Goal: Transaction & Acquisition: Purchase product/service

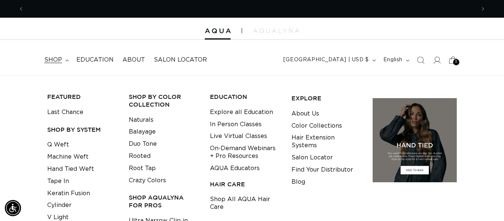
scroll to position [0, 903]
click at [453, 59] on icon at bounding box center [452, 59] width 17 height 17
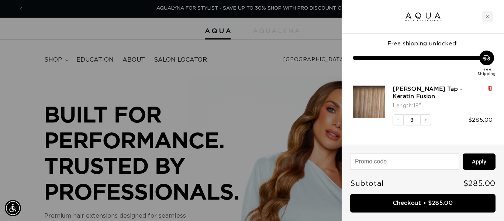
click at [491, 89] on icon at bounding box center [489, 89] width 3 height 4
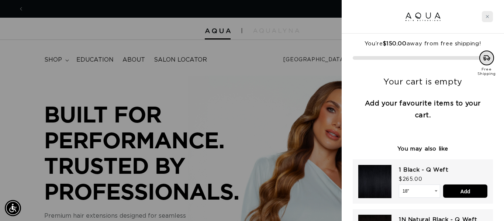
click at [486, 18] on icon "Close cart" at bounding box center [487, 17] width 4 height 4
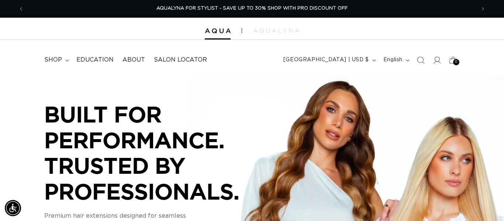
scroll to position [0, 0]
click at [419, 61] on icon "Search" at bounding box center [420, 60] width 8 height 8
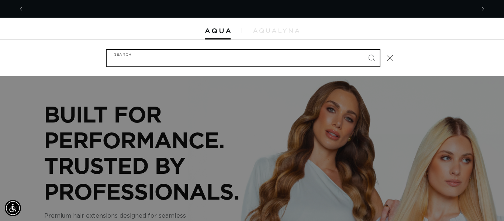
scroll to position [0, 451]
click at [226, 63] on input "Search" at bounding box center [243, 58] width 273 height 17
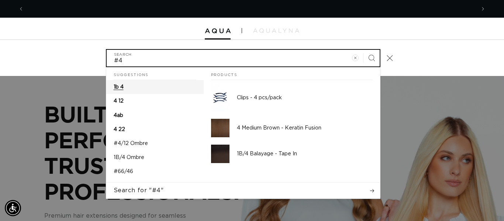
scroll to position [0, 0]
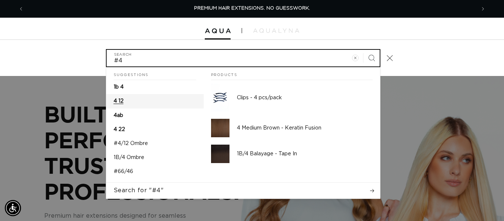
type input "#4"
click at [363, 50] on button "Search" at bounding box center [371, 58] width 16 height 16
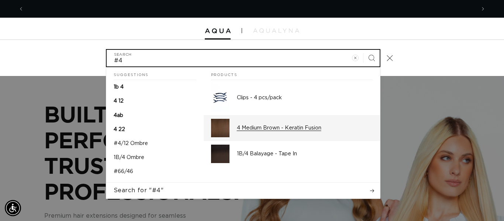
scroll to position [0, 451]
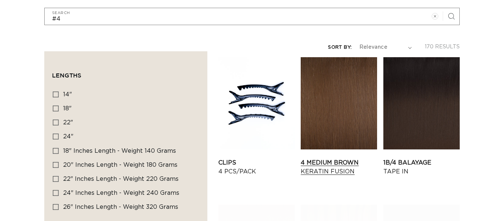
click at [332, 158] on link "4 Medium Brown Keratin Fusion" at bounding box center [339, 167] width 76 height 18
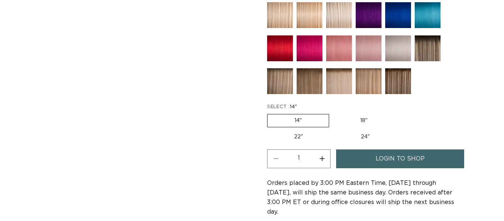
scroll to position [394, 0]
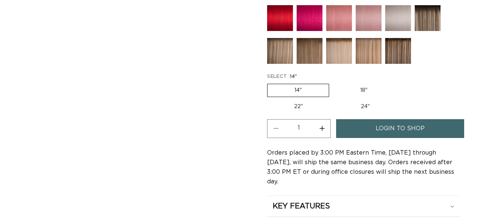
click at [361, 90] on label "18" Variant sold out or unavailable" at bounding box center [363, 90] width 61 height 13
click at [333, 83] on input "18" Variant sold out or unavailable" at bounding box center [333, 82] width 0 height 0
radio input "true"
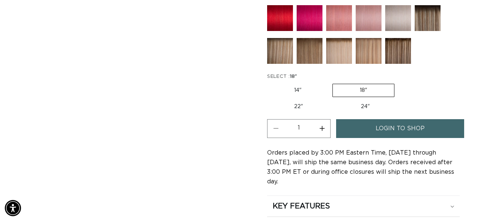
scroll to position [0, 451]
click at [327, 128] on button "Increase quantity for 4 Medium Brown - Keratin Fusion" at bounding box center [322, 128] width 17 height 19
type input "2"
click at [402, 125] on span "login to shop" at bounding box center [400, 128] width 49 height 19
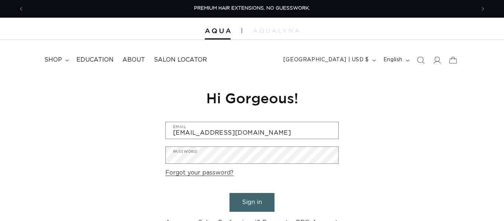
click at [248, 204] on button "Sign in" at bounding box center [251, 202] width 45 height 19
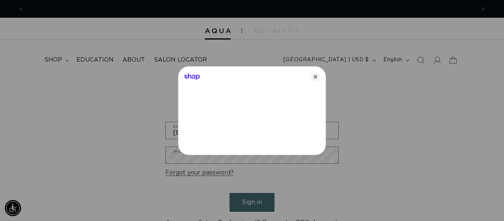
scroll to position [0, 451]
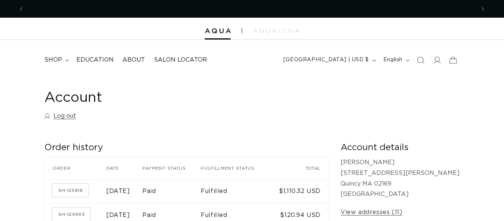
scroll to position [0, 451]
click at [53, 56] on span "shop" at bounding box center [53, 60] width 18 height 8
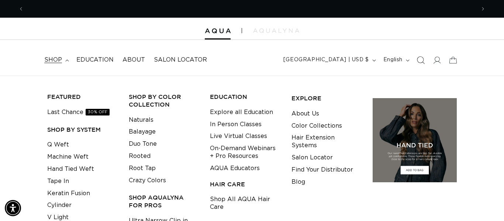
scroll to position [0, 903]
click at [426, 59] on span "Search" at bounding box center [420, 60] width 16 height 16
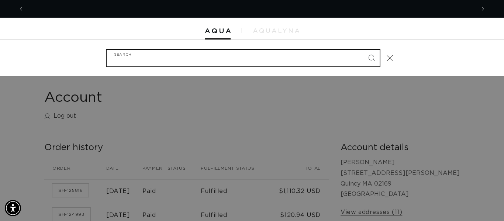
scroll to position [0, 0]
click at [136, 58] on input "Search" at bounding box center [243, 58] width 273 height 17
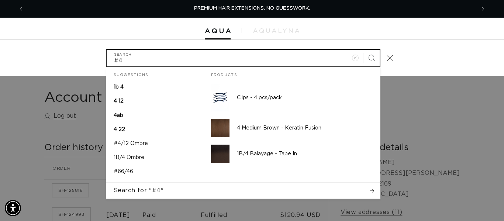
scroll to position [0, 451]
type input "#4"
click at [363, 50] on button "Search" at bounding box center [371, 58] width 16 height 16
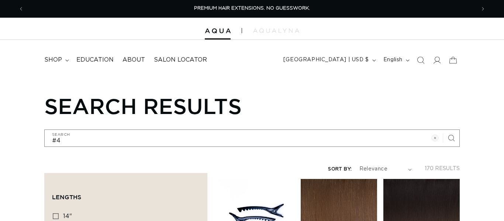
scroll to position [75, 0]
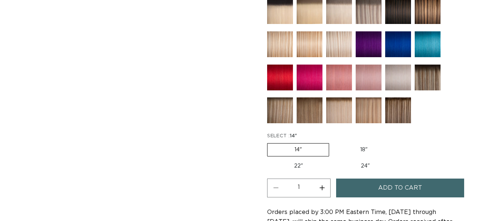
click at [357, 148] on label "18" Variant sold out or unavailable" at bounding box center [363, 149] width 61 height 13
click at [333, 142] on input "18" Variant sold out or unavailable" at bounding box center [333, 142] width 0 height 0
radio input "true"
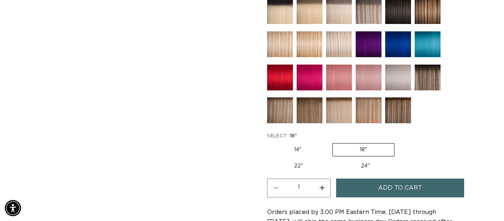
scroll to position [0, 451]
click at [320, 190] on button "Increase quantity for 4 Medium Brown - Keratin Fusion" at bounding box center [322, 188] width 17 height 19
type input "2"
click at [384, 187] on span "Add to cart" at bounding box center [400, 188] width 44 height 19
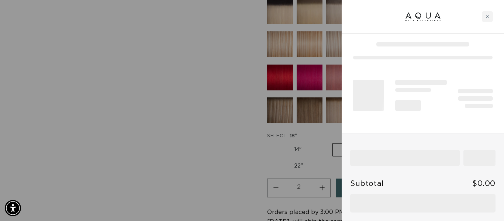
scroll to position [0, 903]
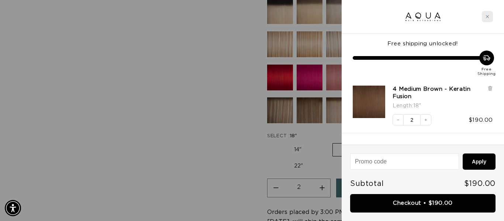
click at [489, 15] on icon "Close cart" at bounding box center [487, 17] width 4 height 4
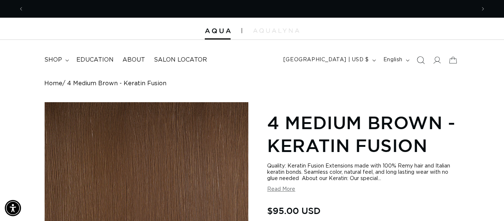
scroll to position [0, 0]
click at [422, 61] on icon "Search" at bounding box center [420, 60] width 8 height 8
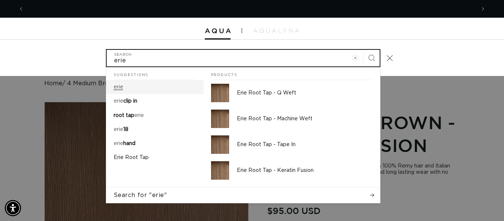
scroll to position [0, 903]
type input "erie"
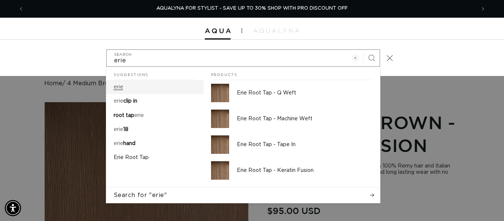
click at [122, 86] on mark "erie" at bounding box center [119, 86] width 10 height 5
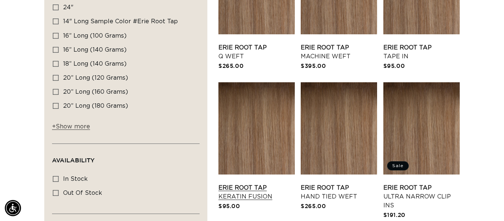
scroll to position [238, 0]
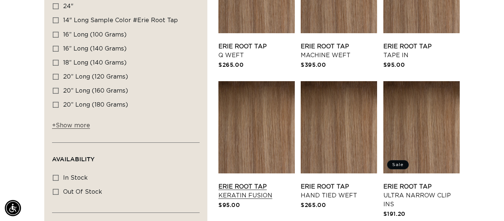
click at [229, 182] on link "Erie Root Tap Keratin Fusion" at bounding box center [256, 191] width 76 height 18
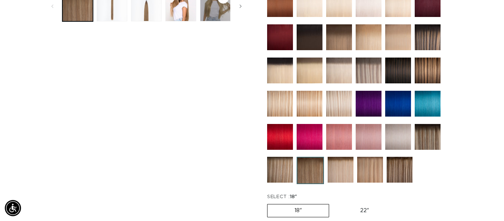
scroll to position [389, 0]
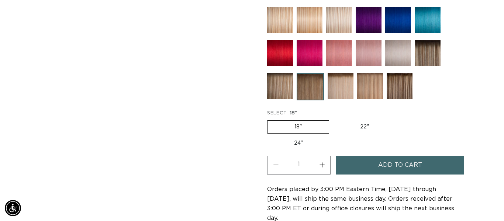
click at [299, 128] on label "18" Variant sold out or unavailable" at bounding box center [298, 126] width 62 height 13
click at [269, 119] on input "18" Variant sold out or unavailable" at bounding box center [269, 119] width 0 height 0
click at [324, 162] on button "Increase quantity for Erie Root Tap - Keratin Fusion" at bounding box center [322, 165] width 17 height 19
type input "2"
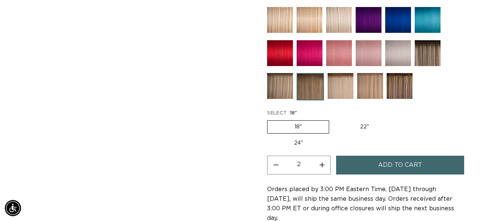
click at [352, 166] on button "Add to cart" at bounding box center [400, 165] width 128 height 19
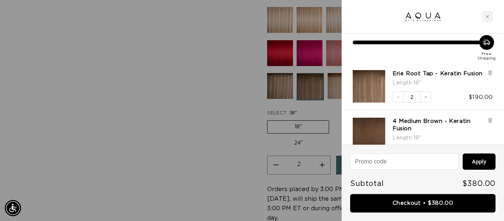
scroll to position [10, 0]
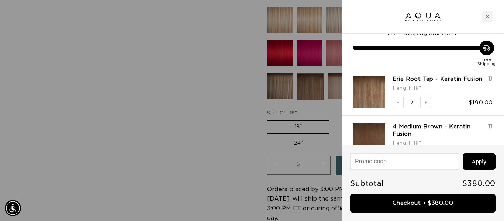
click at [218, 94] on div at bounding box center [252, 110] width 504 height 221
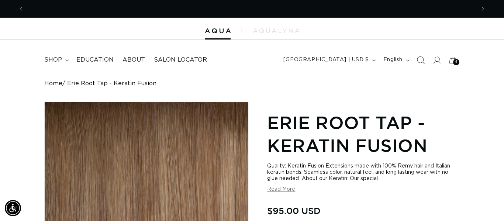
scroll to position [0, 903]
click at [421, 61] on icon "Search" at bounding box center [420, 60] width 8 height 8
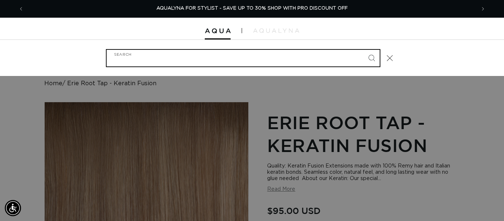
click at [301, 63] on input "Search" at bounding box center [243, 58] width 273 height 17
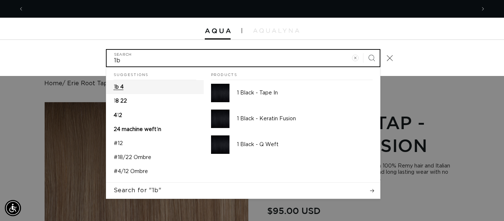
scroll to position [0, 0]
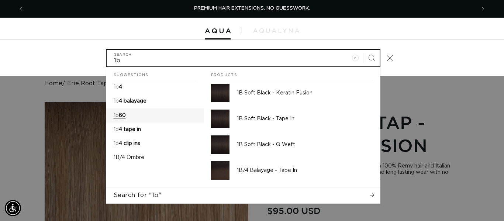
type input "1b"
click at [363, 50] on button "Search" at bounding box center [371, 58] width 16 height 16
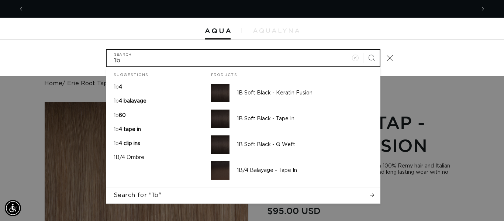
scroll to position [0, 451]
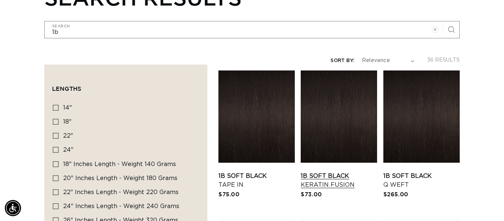
scroll to position [0, 451]
click at [345, 172] on link "1B Soft Black Keratin Fusion" at bounding box center [339, 181] width 76 height 18
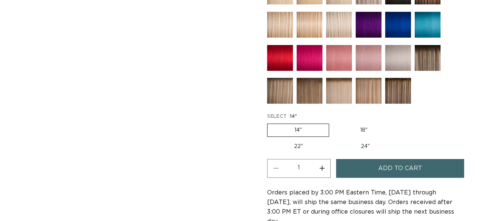
click at [368, 130] on label "18" Variant sold out or unavailable" at bounding box center [363, 130] width 61 height 13
click at [333, 122] on input "18" Variant sold out or unavailable" at bounding box center [333, 122] width 0 height 0
radio input "true"
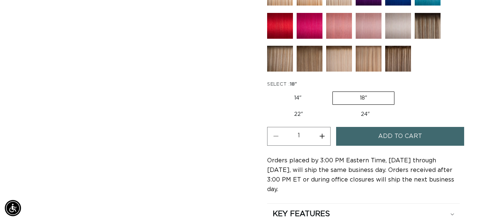
scroll to position [415, 0]
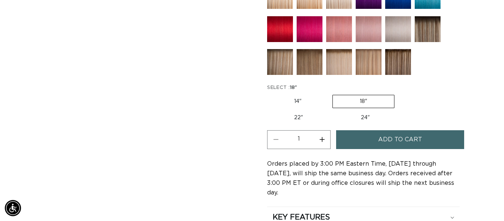
click at [323, 139] on button "Increase quantity for 1B Soft Black - Keratin Fusion" at bounding box center [322, 139] width 17 height 19
type input "3"
click at [388, 137] on span "Add to cart" at bounding box center [400, 139] width 44 height 19
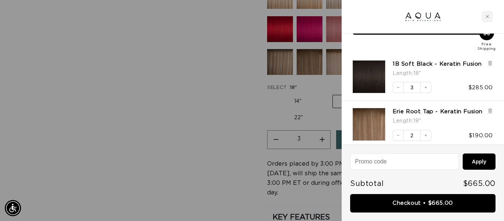
scroll to position [0, 0]
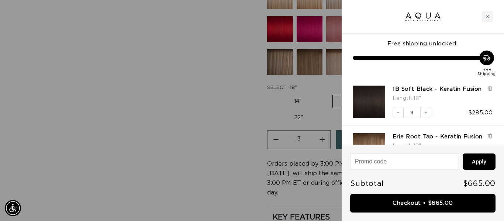
click at [201, 83] on div at bounding box center [252, 110] width 504 height 221
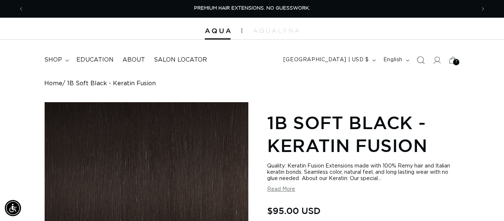
click at [419, 59] on icon "Search" at bounding box center [420, 60] width 8 height 8
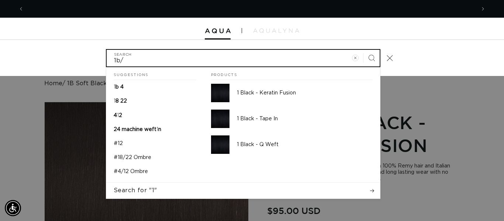
scroll to position [0, 451]
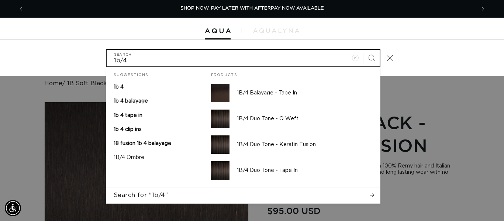
type input "1b/4"
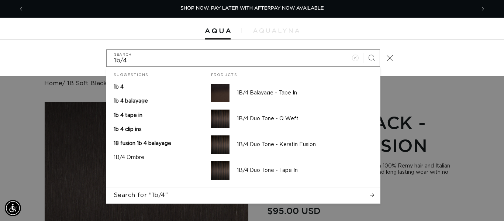
click at [117, 86] on span "1b 4" at bounding box center [119, 86] width 10 height 5
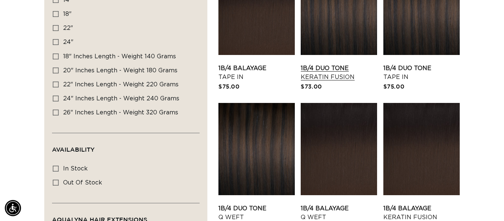
scroll to position [0, 903]
click at [335, 76] on link "1B/4 Duo Tone Keratin Fusion" at bounding box center [339, 73] width 76 height 18
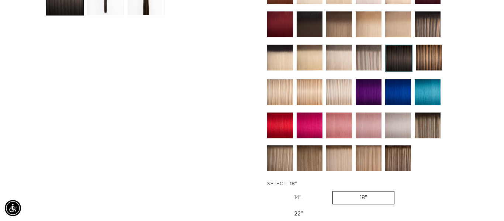
scroll to position [414, 0]
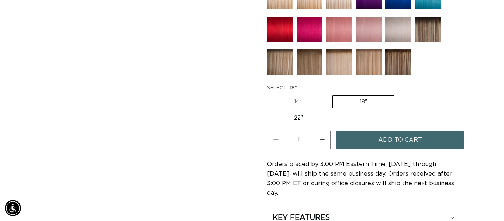
click at [369, 139] on button "Add to cart" at bounding box center [400, 140] width 128 height 19
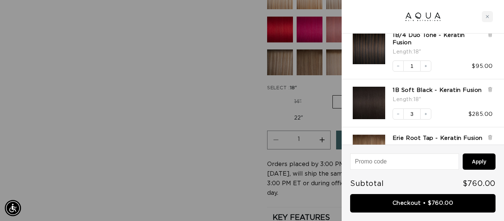
scroll to position [0, 0]
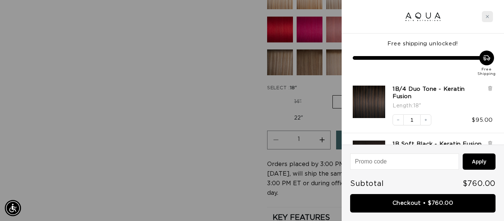
click at [489, 17] on icon "Close cart" at bounding box center [487, 17] width 4 height 4
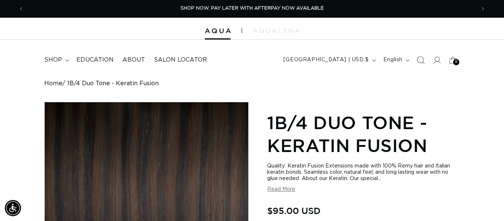
click at [422, 58] on icon "Search" at bounding box center [420, 60] width 8 height 8
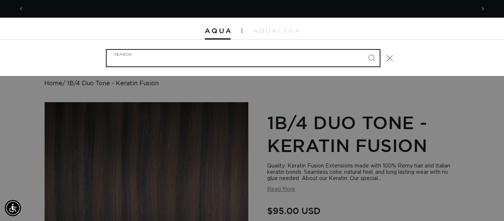
scroll to position [0, 903]
click at [290, 62] on input "Search" at bounding box center [243, 58] width 273 height 17
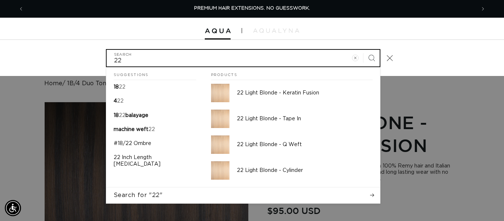
type input "22"
click at [363, 50] on button "Search" at bounding box center [371, 58] width 16 height 16
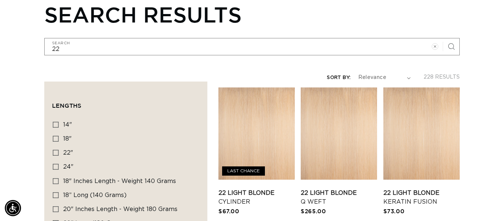
scroll to position [0, 903]
click at [422, 188] on link "22 Light Blonde Keratin Fusion" at bounding box center [421, 197] width 76 height 18
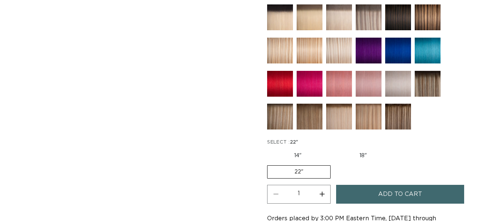
click at [360, 158] on label "18" Variant sold out or unavailable" at bounding box center [362, 155] width 61 height 13
click at [332, 148] on input "18" Variant sold out or unavailable" at bounding box center [332, 148] width 0 height 0
radio input "true"
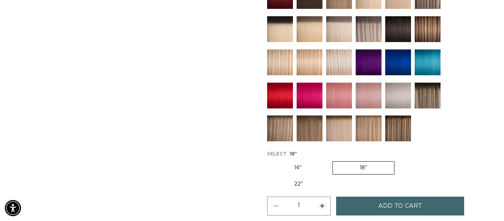
scroll to position [349, 0]
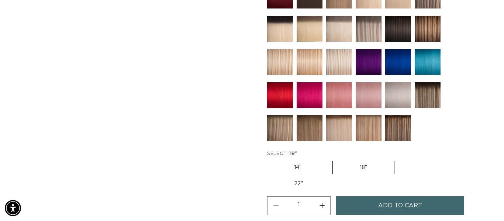
click at [388, 203] on span "Add to cart" at bounding box center [400, 205] width 44 height 19
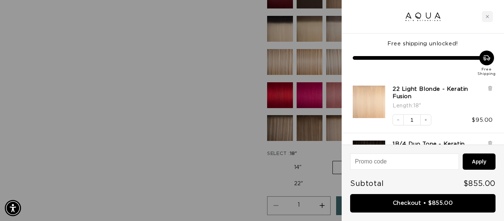
scroll to position [0, 0]
click at [491, 16] on div "Close cart" at bounding box center [487, 16] width 11 height 11
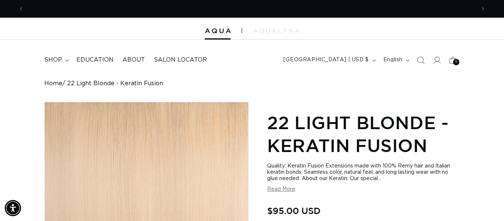
scroll to position [0, 451]
click at [416, 57] on span "Search" at bounding box center [420, 60] width 16 height 16
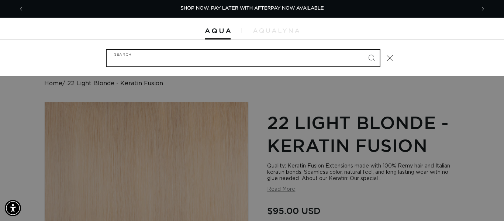
click at [213, 55] on input "Search" at bounding box center [243, 58] width 273 height 17
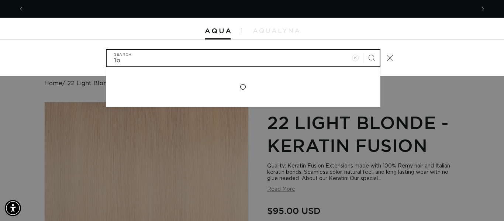
scroll to position [0, 903]
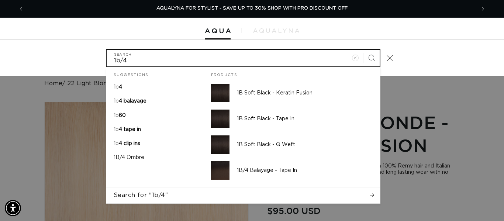
type input "1b/4"
click at [363, 50] on button "Search" at bounding box center [371, 58] width 16 height 16
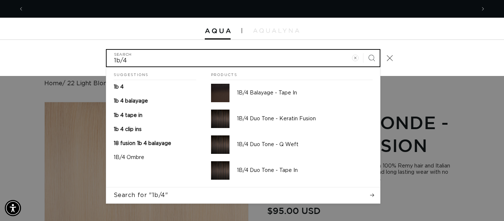
scroll to position [0, 0]
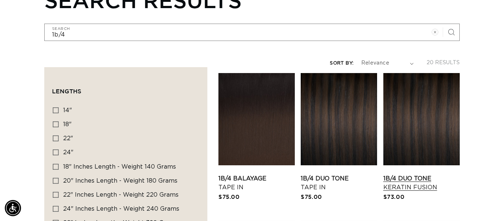
scroll to position [110, 0]
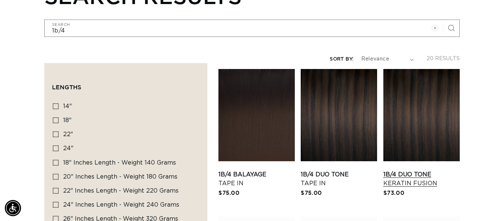
click at [416, 170] on link "1B/4 Duo Tone Keratin Fusion" at bounding box center [421, 179] width 76 height 18
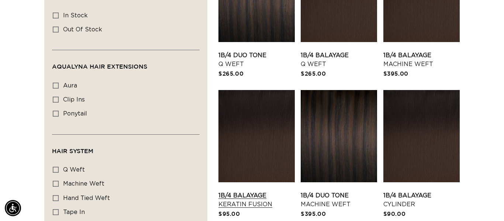
scroll to position [380, 0]
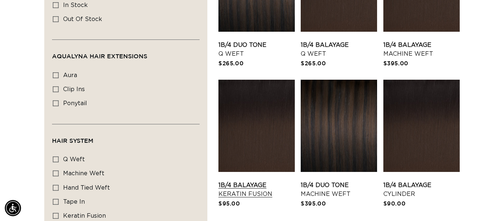
click at [266, 181] on link "1B/4 Balayage Keratin Fusion" at bounding box center [256, 190] width 76 height 18
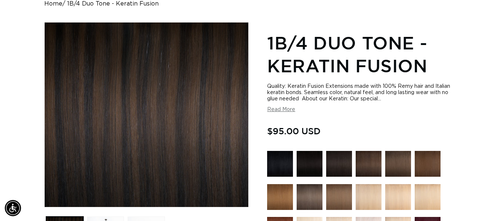
scroll to position [0, 903]
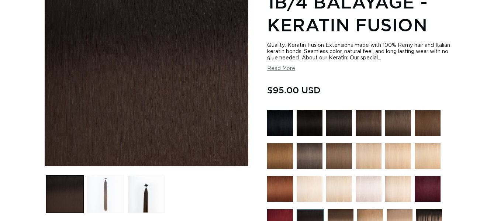
click at [103, 193] on button "Load image 2 in gallery view" at bounding box center [105, 194] width 37 height 37
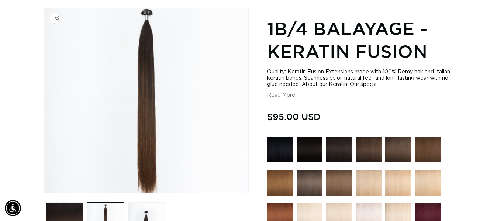
scroll to position [0, 451]
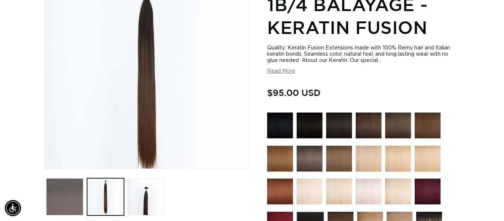
click at [76, 195] on button "Load image 1 in gallery view" at bounding box center [64, 196] width 37 height 37
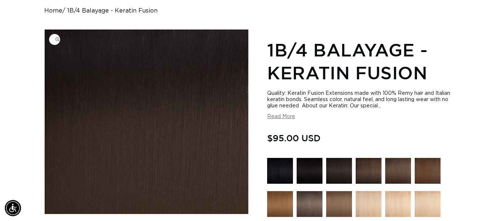
scroll to position [71, 0]
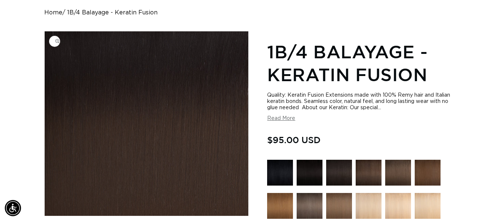
click at [175, 128] on img "Gallery Viewer" at bounding box center [147, 123] width 204 height 184
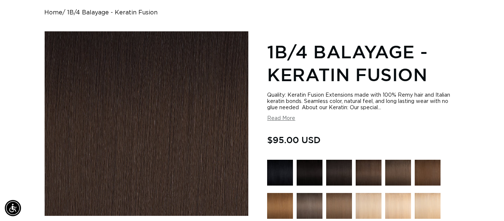
click at [175, 128] on div "Gallery Viewer" at bounding box center [147, 123] width 204 height 184
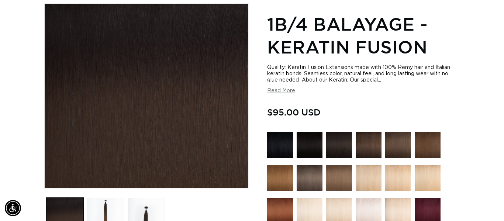
scroll to position [164, 0]
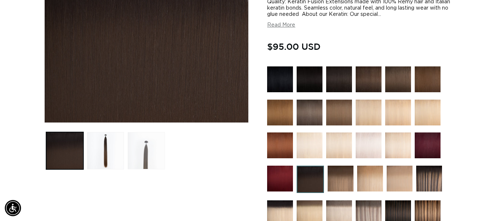
click at [143, 157] on button "Load image 3 in gallery view" at bounding box center [146, 150] width 37 height 37
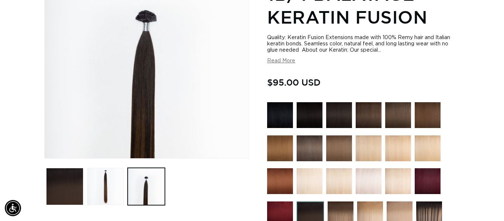
scroll to position [134, 0]
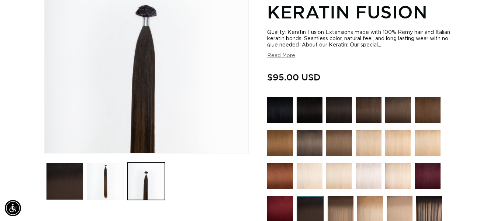
click at [146, 105] on img "Gallery Viewer" at bounding box center [147, 61] width 204 height 184
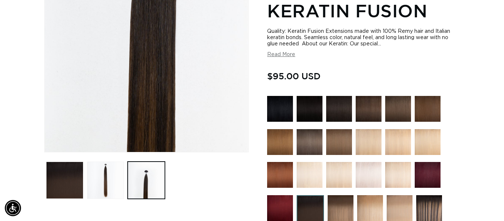
scroll to position [0, 0]
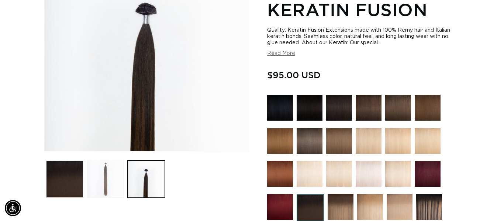
click at [106, 168] on button "Load image 2 in gallery view" at bounding box center [105, 178] width 37 height 37
